Goal: Book appointment/travel/reservation

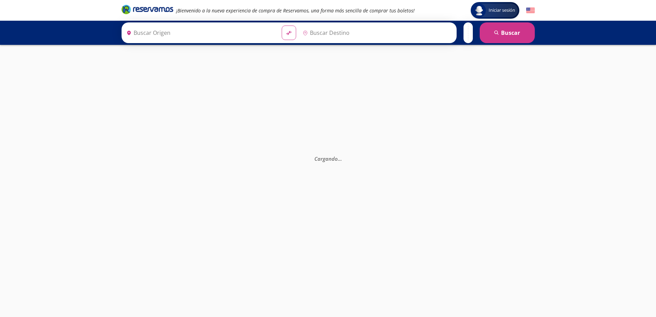
type input "Terminal [GEOGRAPHIC_DATA] Modulo 7 Etn, [GEOGRAPHIC_DATA]"
type input "[GEOGRAPHIC_DATA], [GEOGRAPHIC_DATA]"
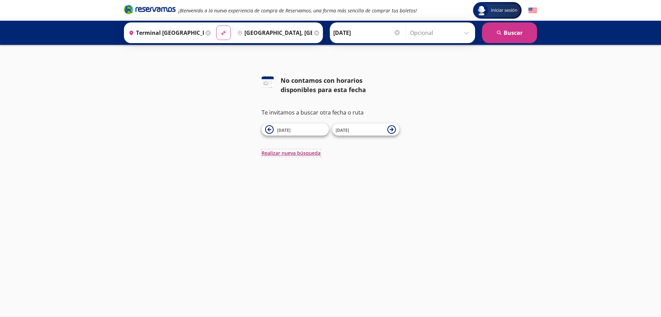
click at [301, 153] on button "Realizar nueva búsqueda" at bounding box center [291, 152] width 59 height 7
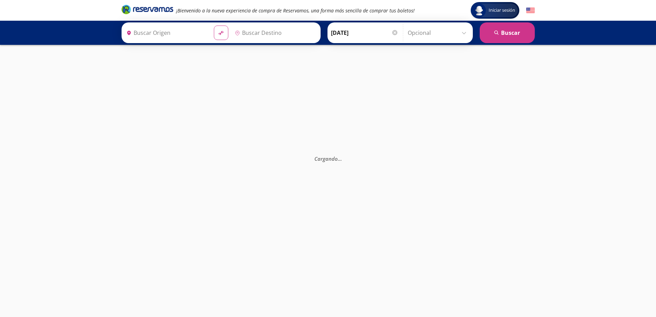
type input "[GEOGRAPHIC_DATA], [GEOGRAPHIC_DATA]"
type input "Terminal [GEOGRAPHIC_DATA] Modulo 7 Etn, [GEOGRAPHIC_DATA]"
